Goal: Subscribe to service/newsletter

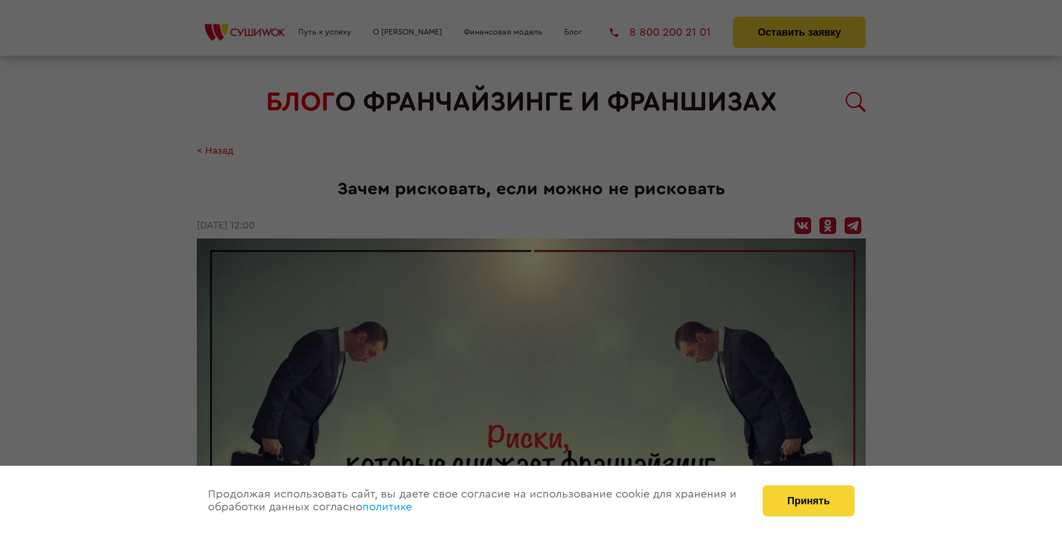
scroll to position [1205, 0]
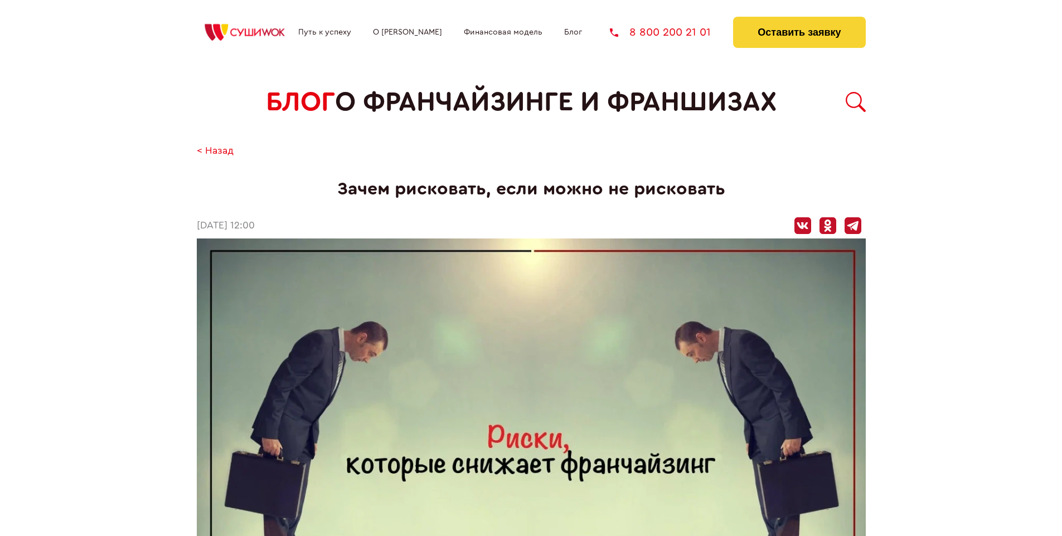
scroll to position [1205, 0]
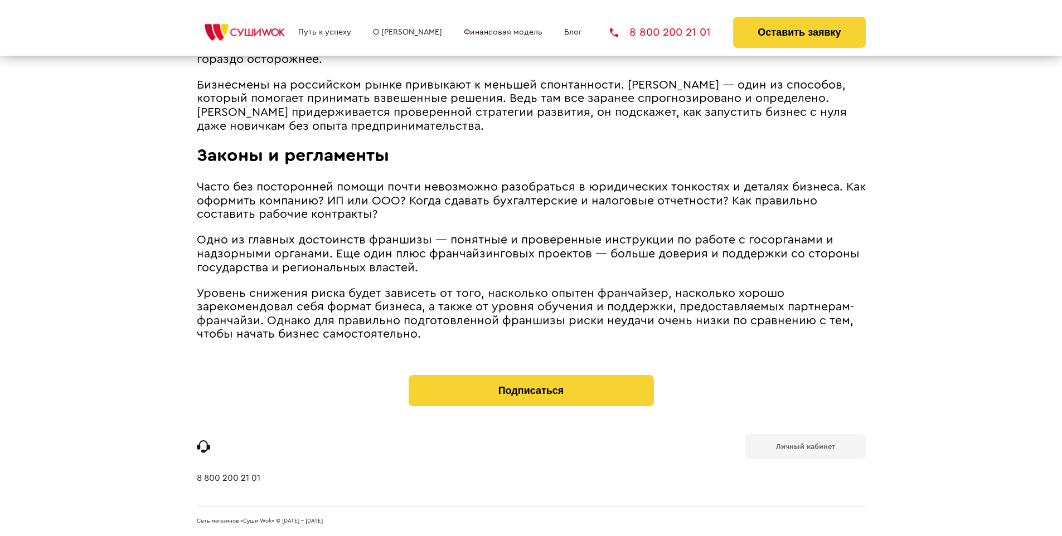
click at [805, 446] on b "Личный кабинет" at bounding box center [805, 446] width 59 height 7
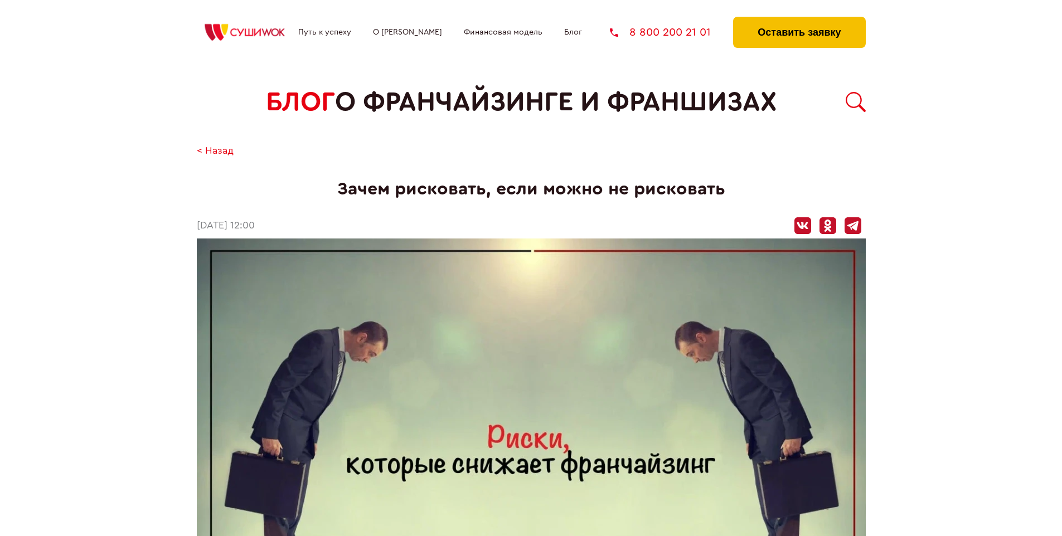
click at [799, 20] on button "Оставить заявку" at bounding box center [799, 32] width 132 height 31
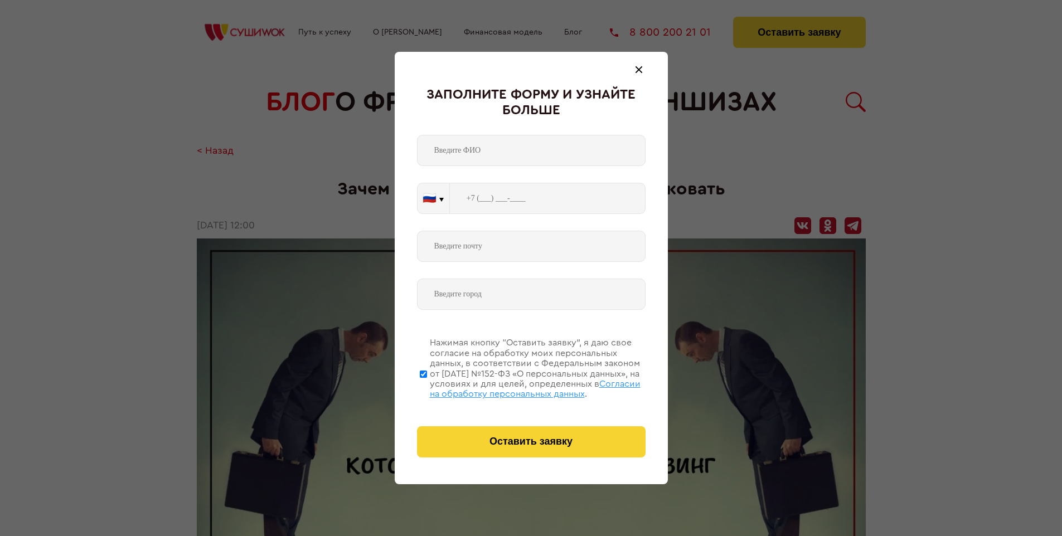
click at [517, 387] on span "Согласии на обработку персональных данных" at bounding box center [535, 388] width 211 height 19
click at [427, 387] on input "Нажимая кнопку “Оставить заявку”, я даю свое согласие на обработку моих персона…" at bounding box center [423, 373] width 7 height 89
checkbox input "false"
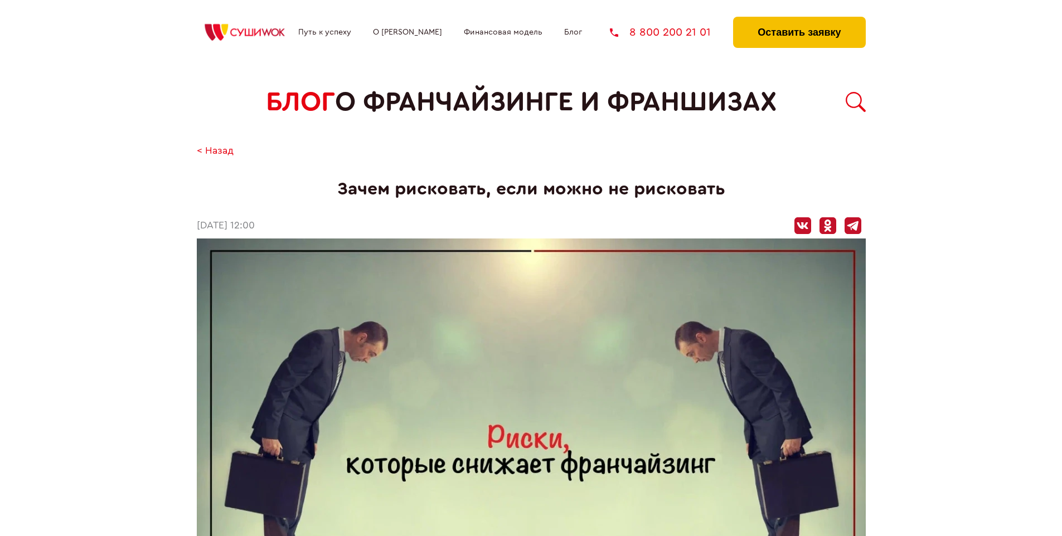
click at [799, 20] on button "Оставить заявку" at bounding box center [799, 32] width 132 height 31
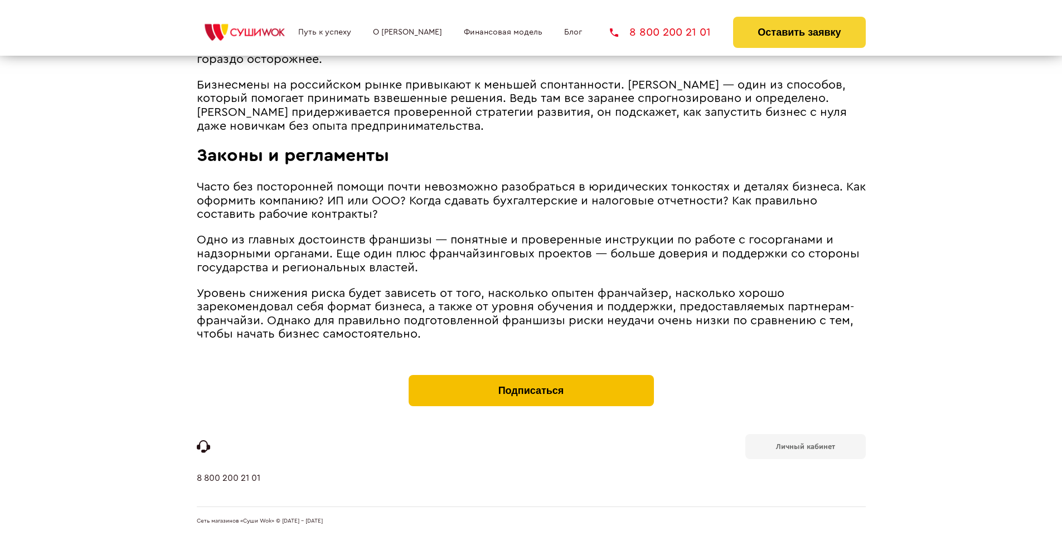
click at [531, 378] on button "Подписаться" at bounding box center [530, 390] width 245 height 31
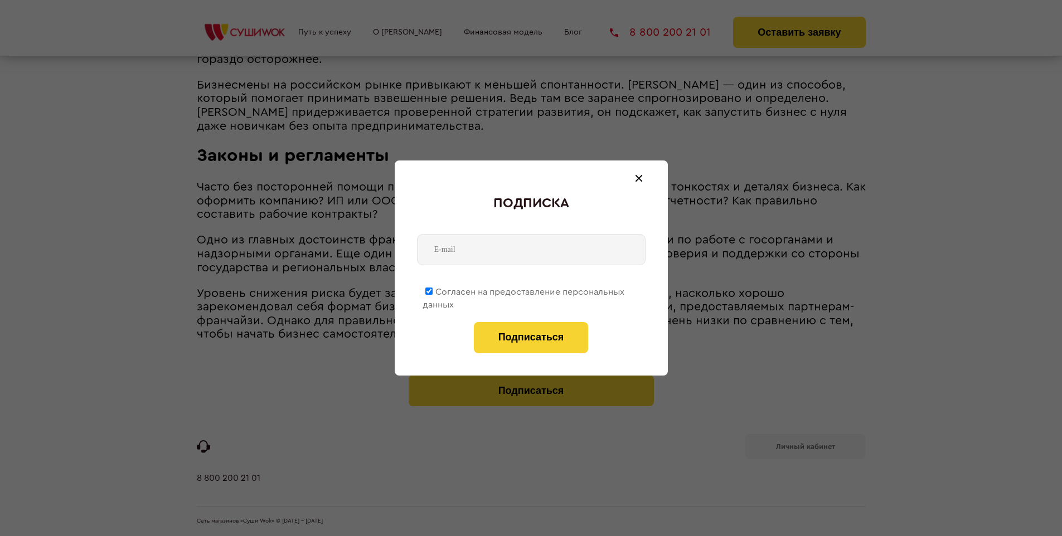
click at [524, 290] on span "Согласен на предоставление персональных данных" at bounding box center [523, 299] width 202 height 22
click at [432, 290] on input "Согласен на предоставление персональных данных" at bounding box center [428, 291] width 7 height 7
checkbox input "false"
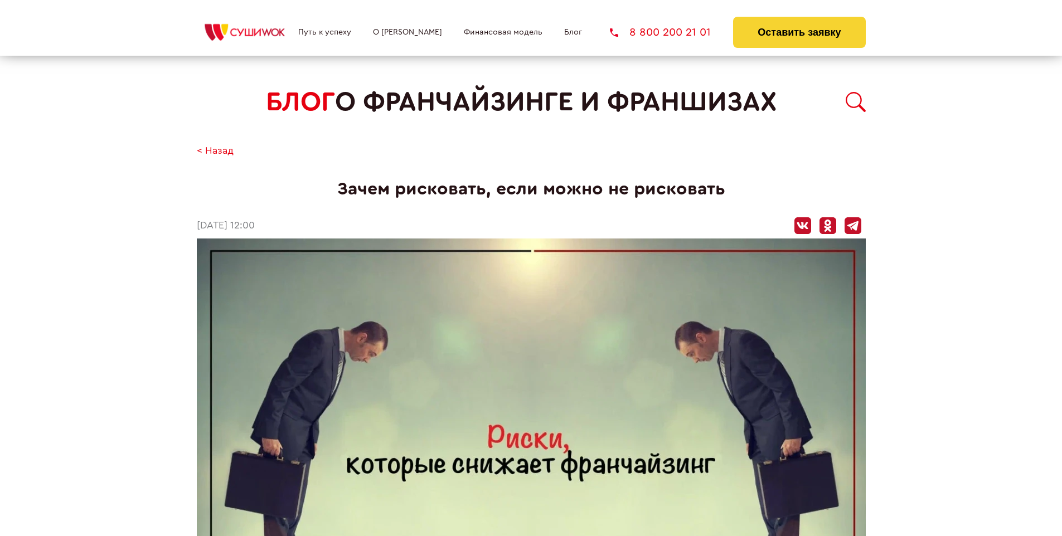
scroll to position [1205, 0]
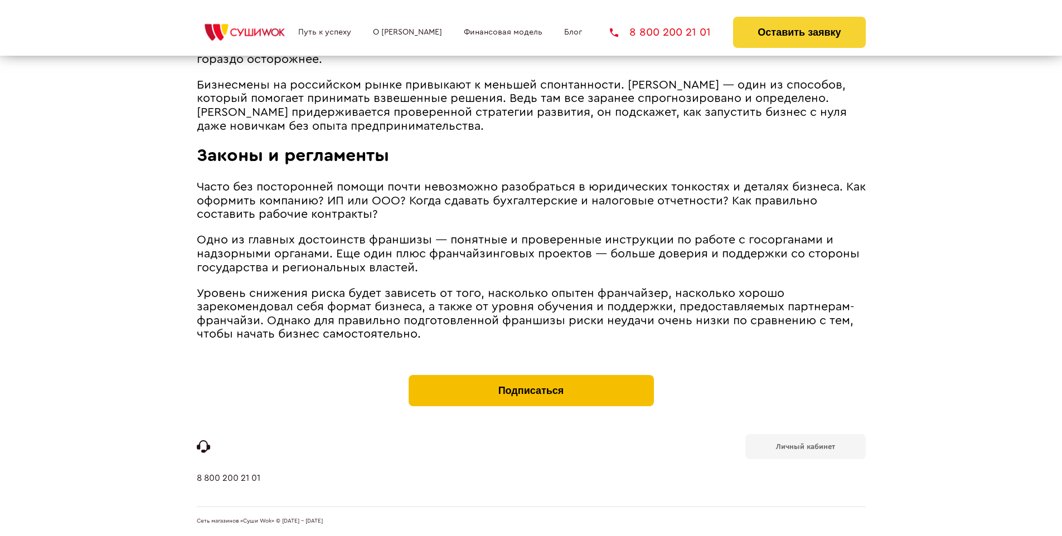
click at [531, 378] on button "Подписаться" at bounding box center [530, 390] width 245 height 31
